Goal: Information Seeking & Learning: Learn about a topic

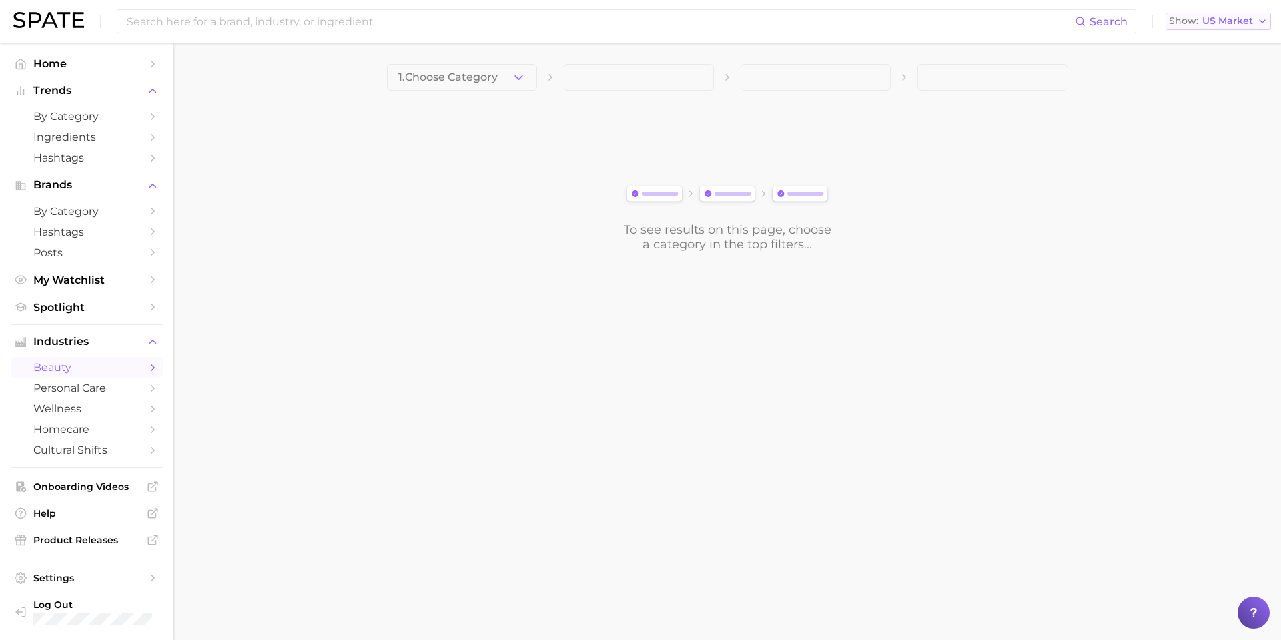
click at [1228, 14] on button "Show US Market" at bounding box center [1218, 21] width 105 height 17
click at [97, 577] on span "Settings" at bounding box center [86, 578] width 107 height 12
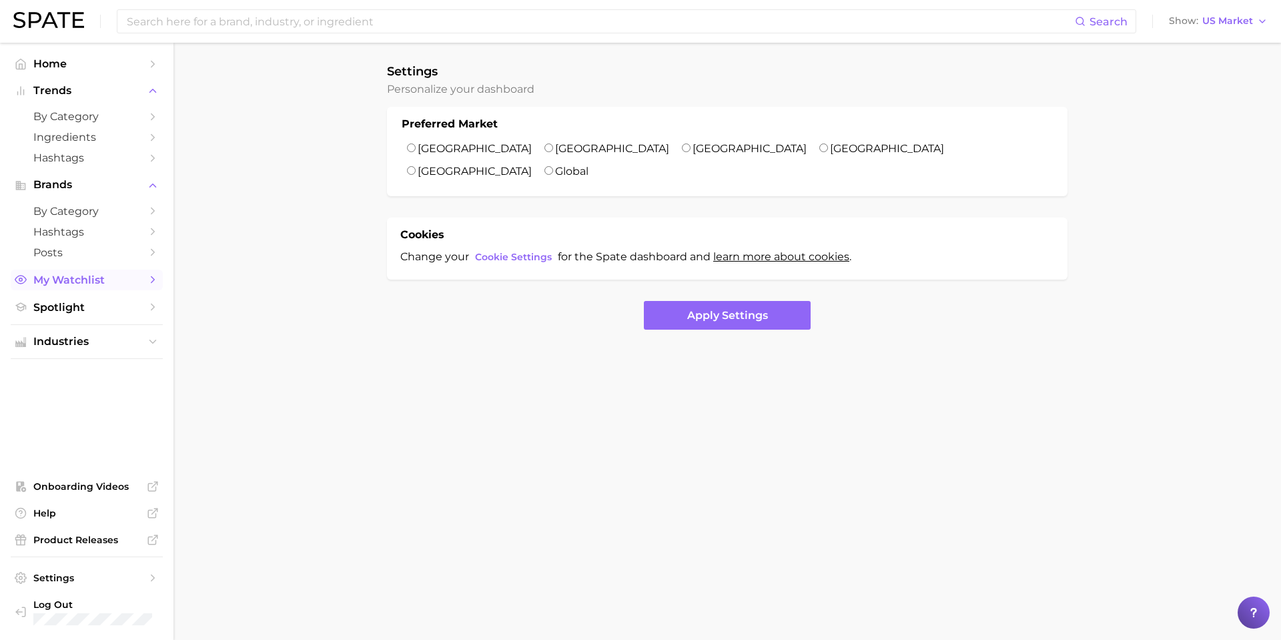
click at [92, 286] on span "My Watchlist" at bounding box center [86, 280] width 107 height 13
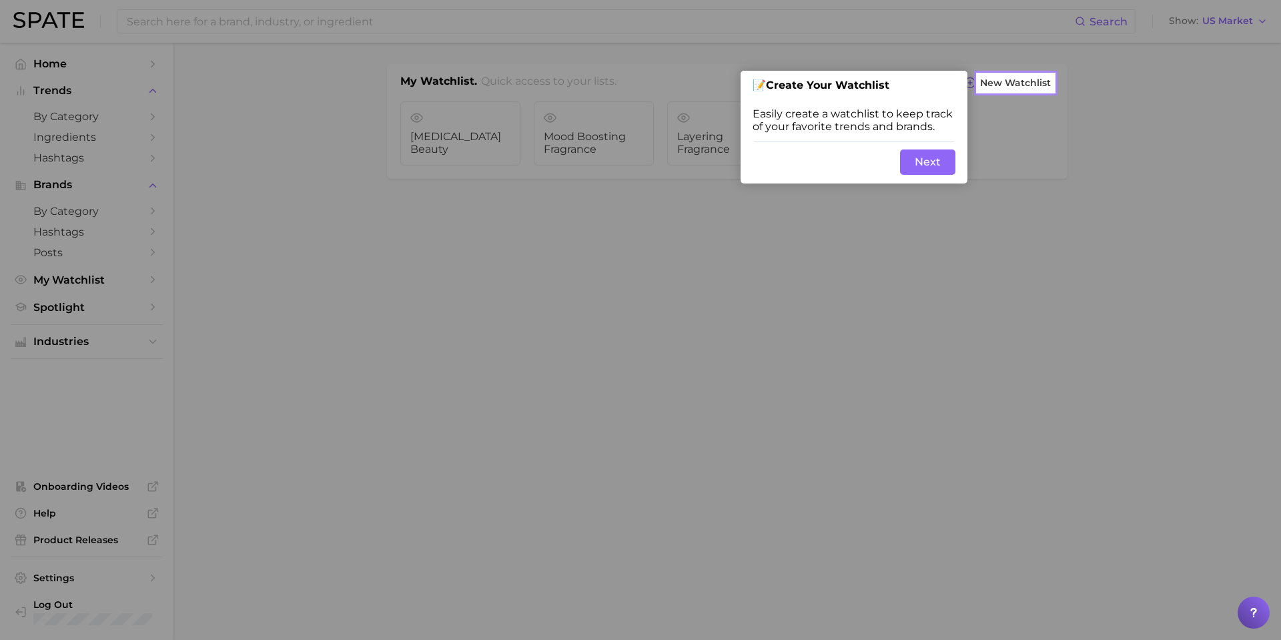
click at [914, 162] on button "Next" at bounding box center [927, 161] width 55 height 25
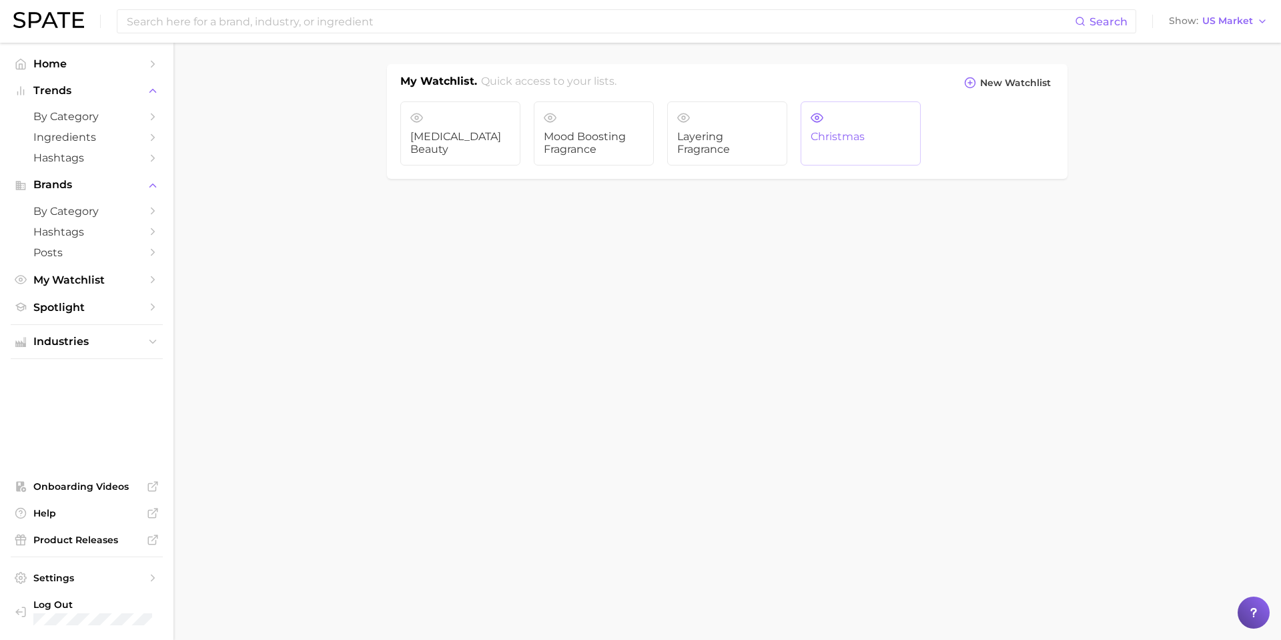
click at [850, 119] on link "Christmas" at bounding box center [861, 133] width 120 height 64
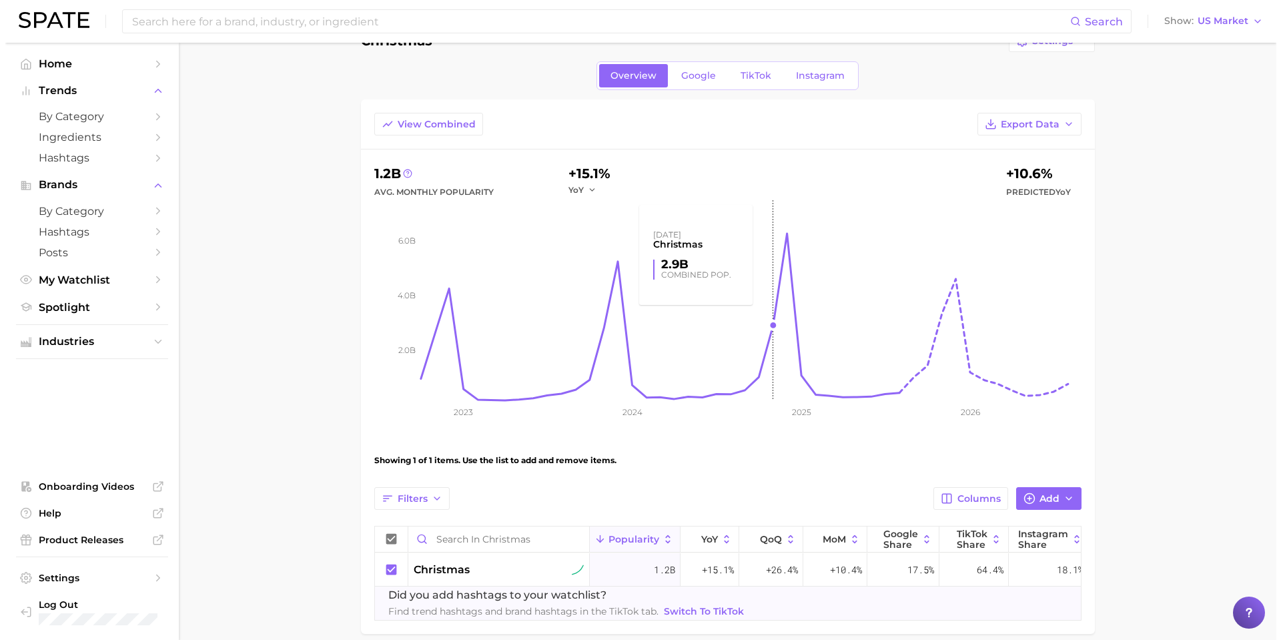
scroll to position [105, 0]
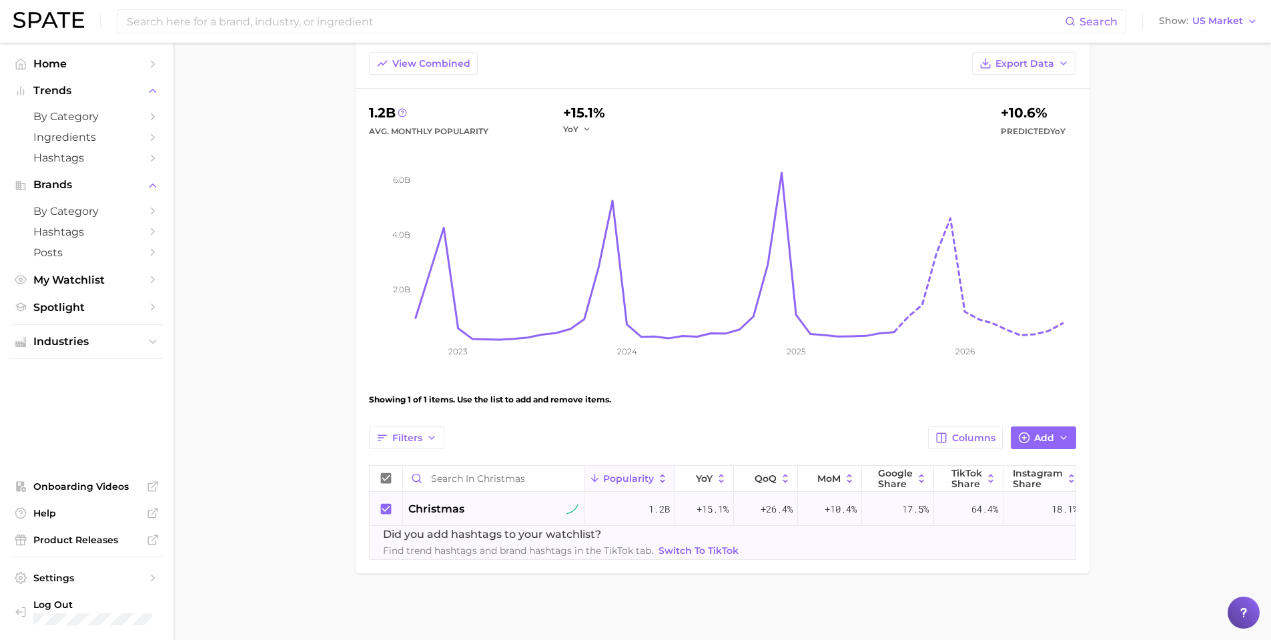
click at [482, 501] on div "christmas" at bounding box center [493, 509] width 170 height 16
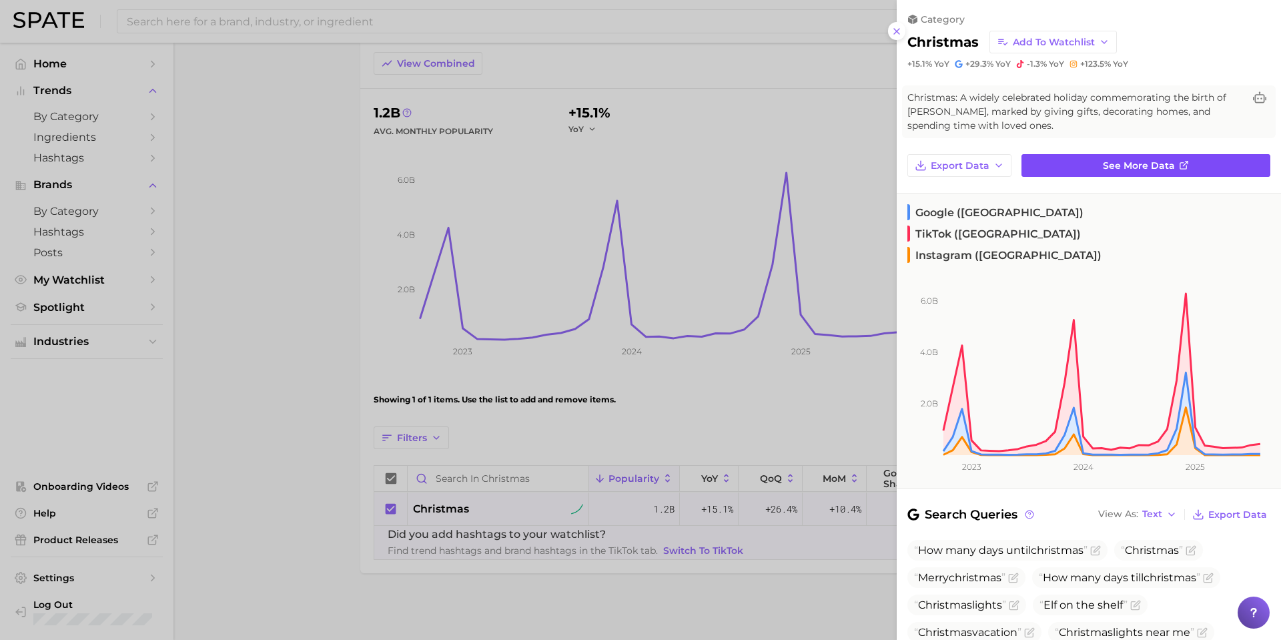
click at [1132, 160] on span "See more data" at bounding box center [1139, 165] width 72 height 11
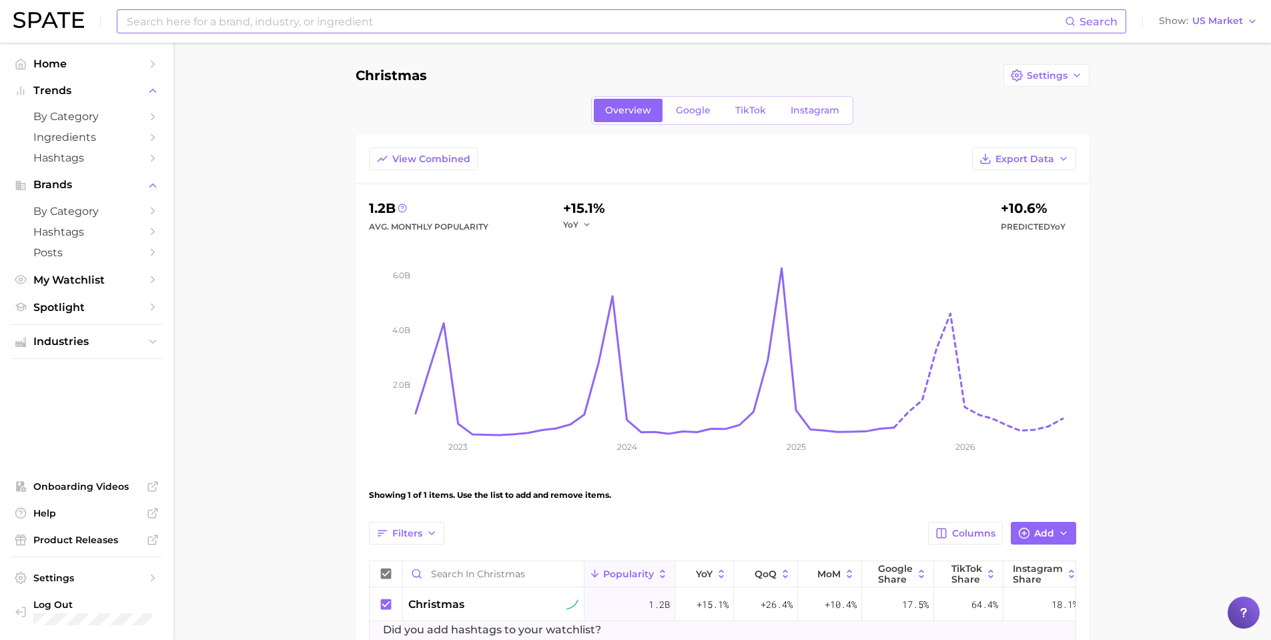
click at [402, 22] on input at bounding box center [595, 21] width 940 height 23
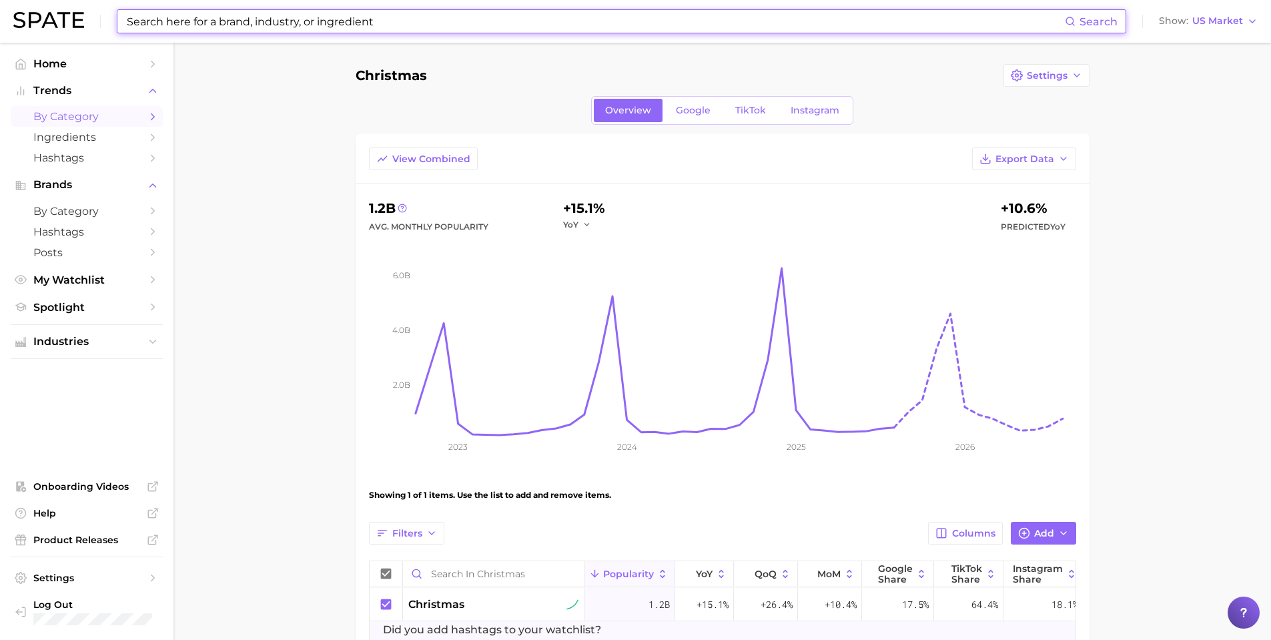
click at [127, 111] on span "by Category" at bounding box center [86, 116] width 107 height 13
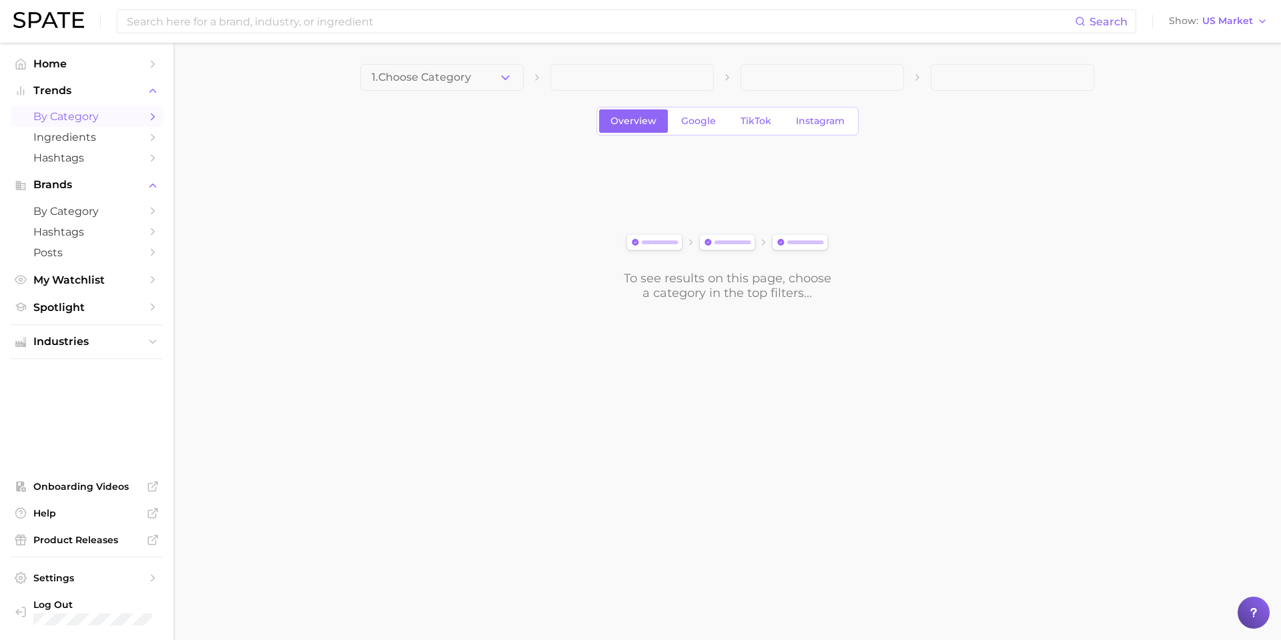
click at [404, 82] on span "1. Choose Category" at bounding box center [421, 77] width 99 height 12
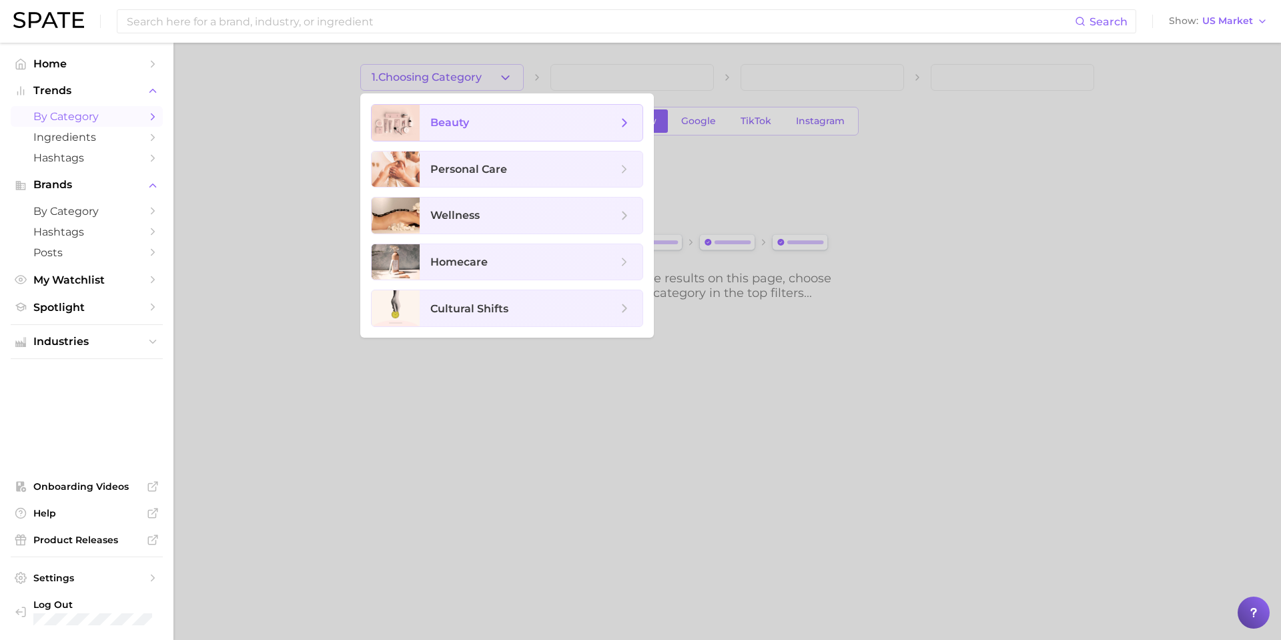
click at [412, 128] on div at bounding box center [396, 123] width 48 height 36
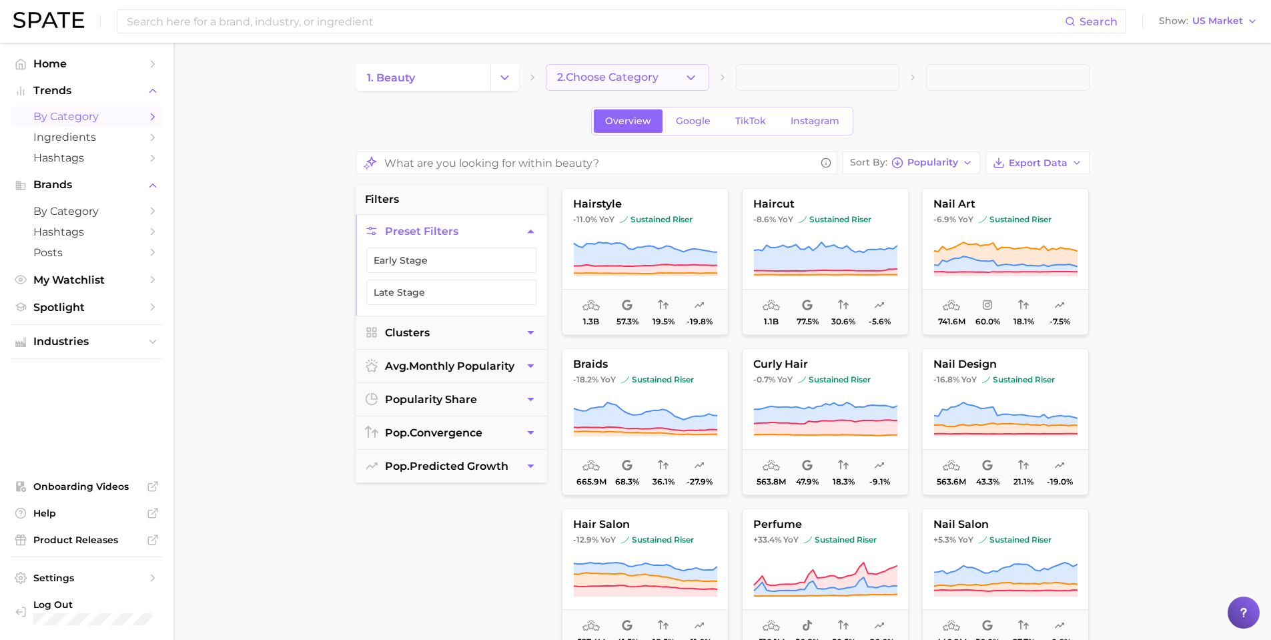
click at [598, 83] on span "2. Choose Category" at bounding box center [607, 77] width 101 height 12
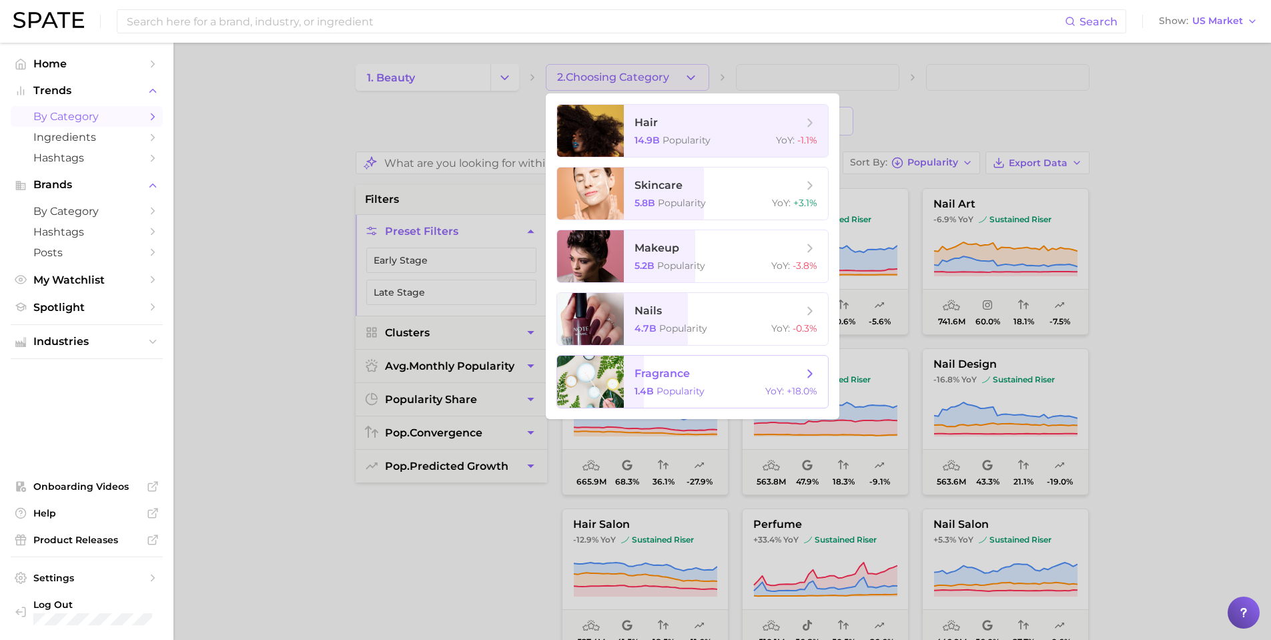
click at [708, 384] on span "fragrance 1.4b Popularity YoY : +18.0%" at bounding box center [726, 382] width 204 height 52
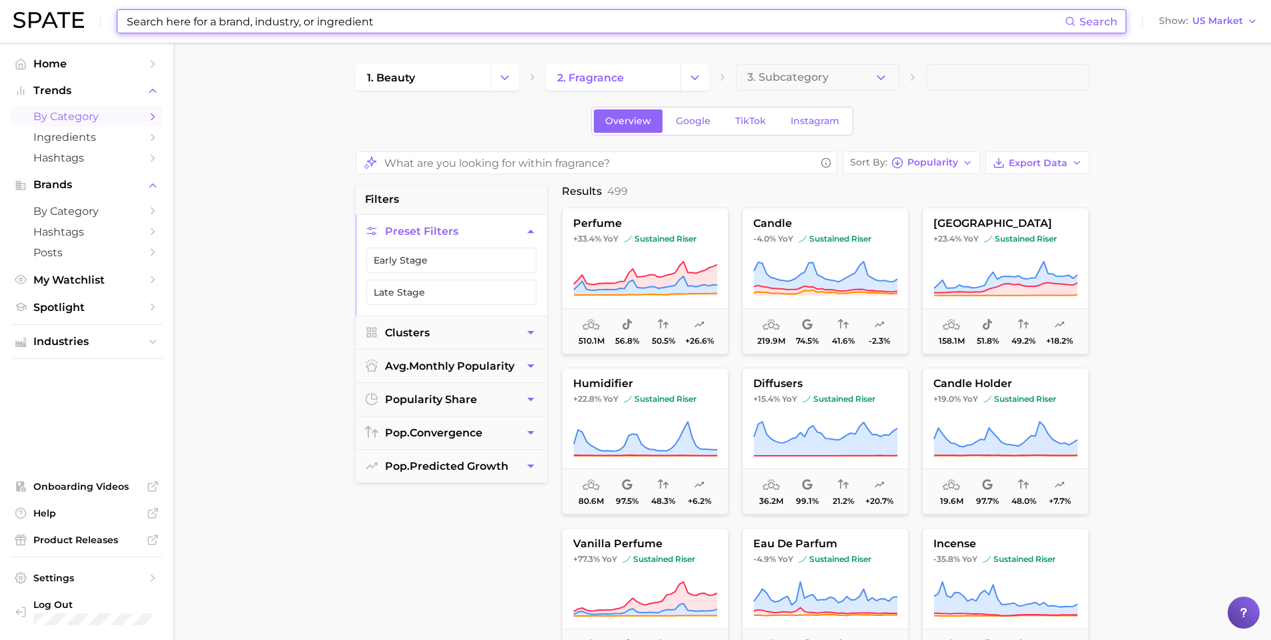
click at [460, 24] on input at bounding box center [595, 21] width 940 height 23
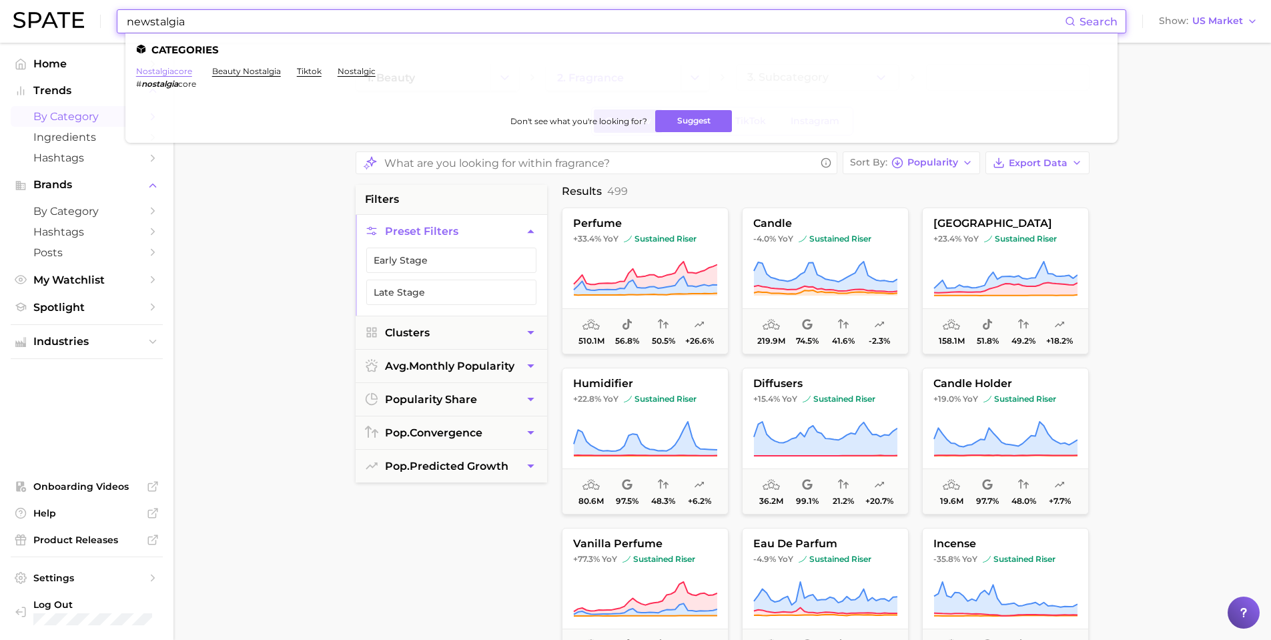
type input "newstalgia"
click at [159, 75] on link "nostalgiacore" at bounding box center [164, 71] width 56 height 10
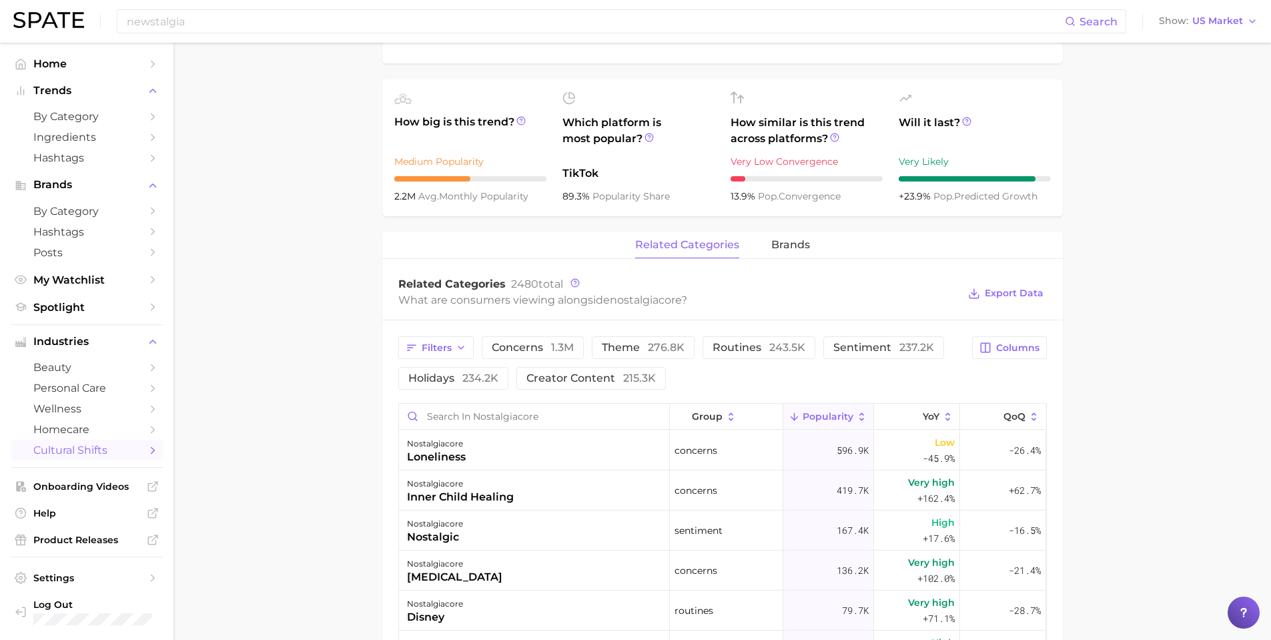
scroll to position [422, 0]
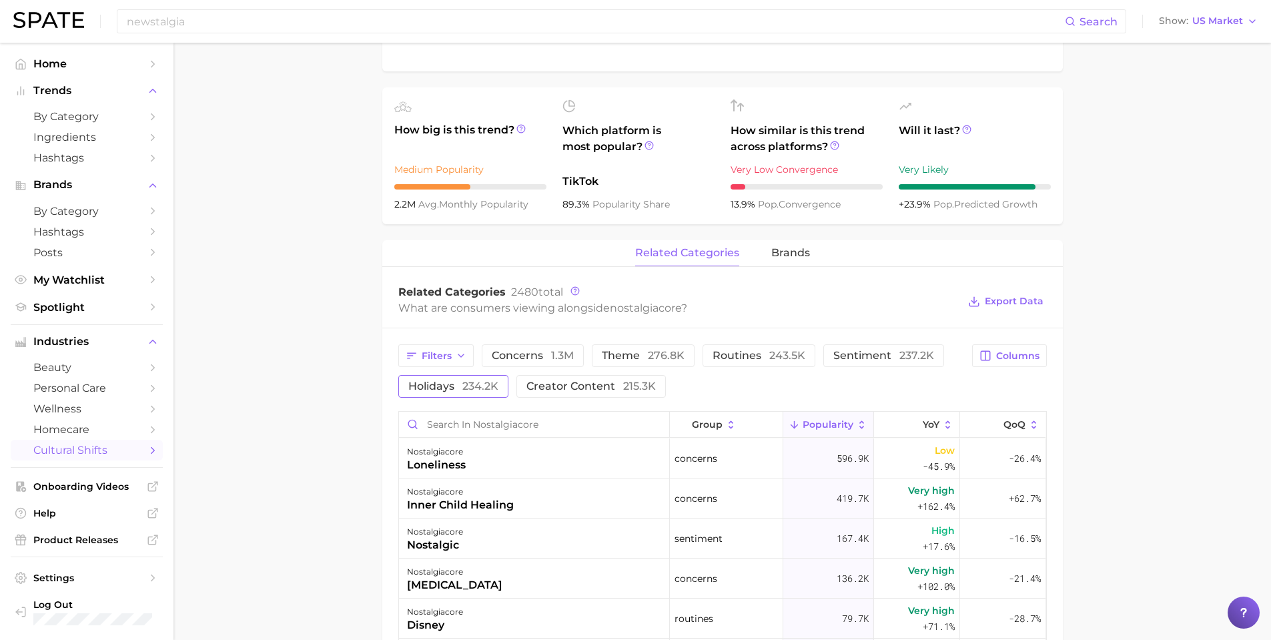
click at [461, 384] on span "holidays 234.2k" at bounding box center [453, 386] width 90 height 11
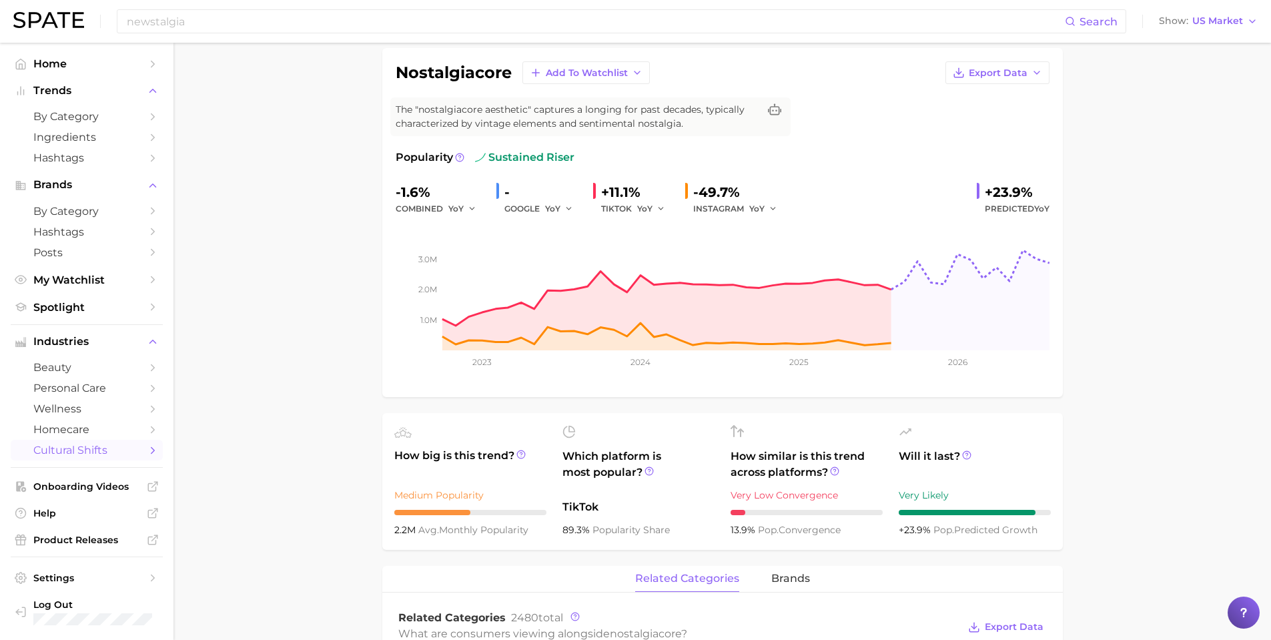
scroll to position [89, 0]
